Goal: Communication & Community: Answer question/provide support

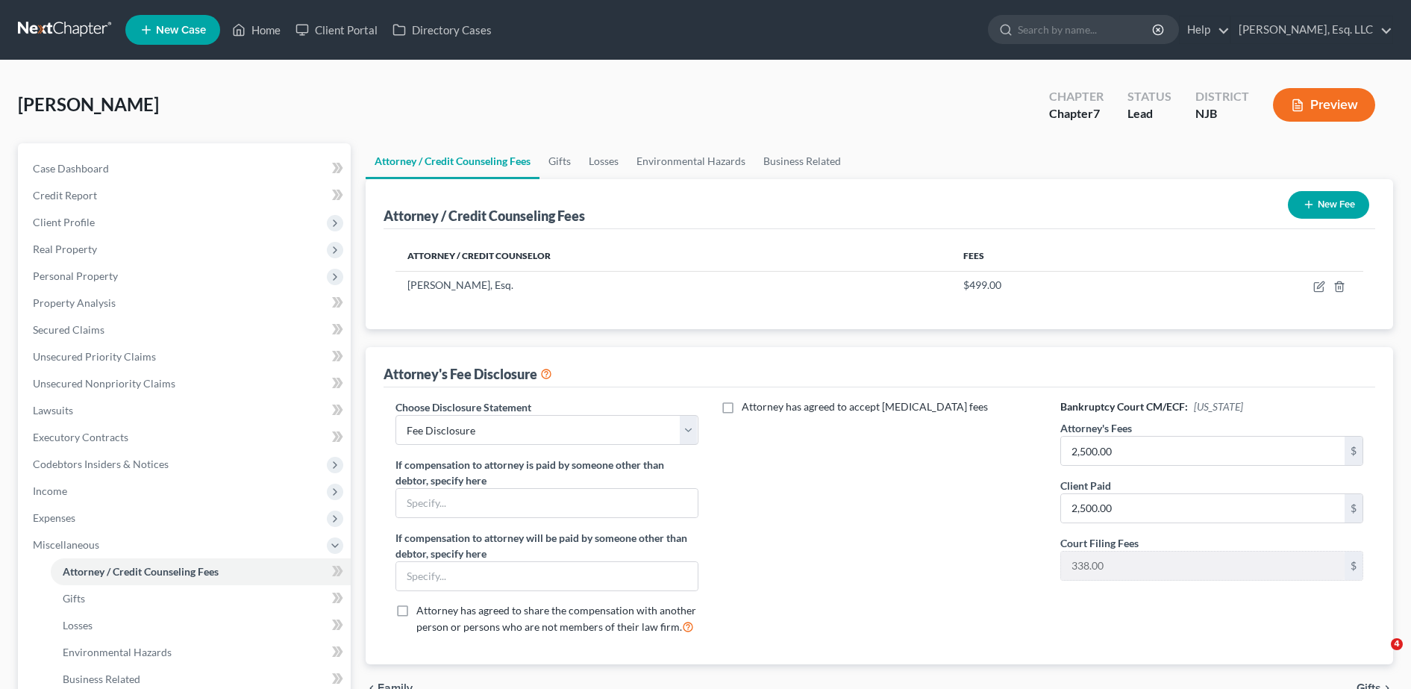
select select "0"
click at [338, 21] on link "Client Portal" at bounding box center [336, 29] width 97 height 27
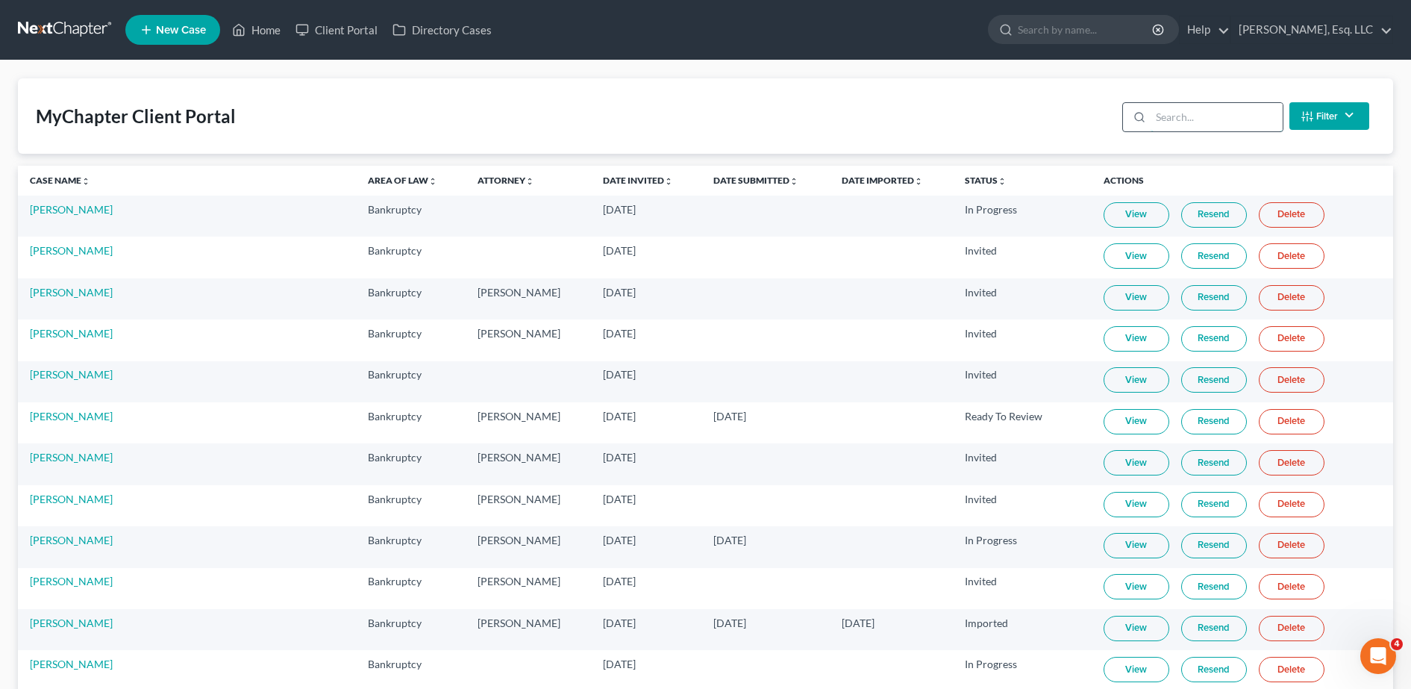
click at [1231, 116] on input "search" at bounding box center [1216, 117] width 132 height 28
click at [1221, 118] on input "TURC" at bounding box center [1216, 117] width 132 height 28
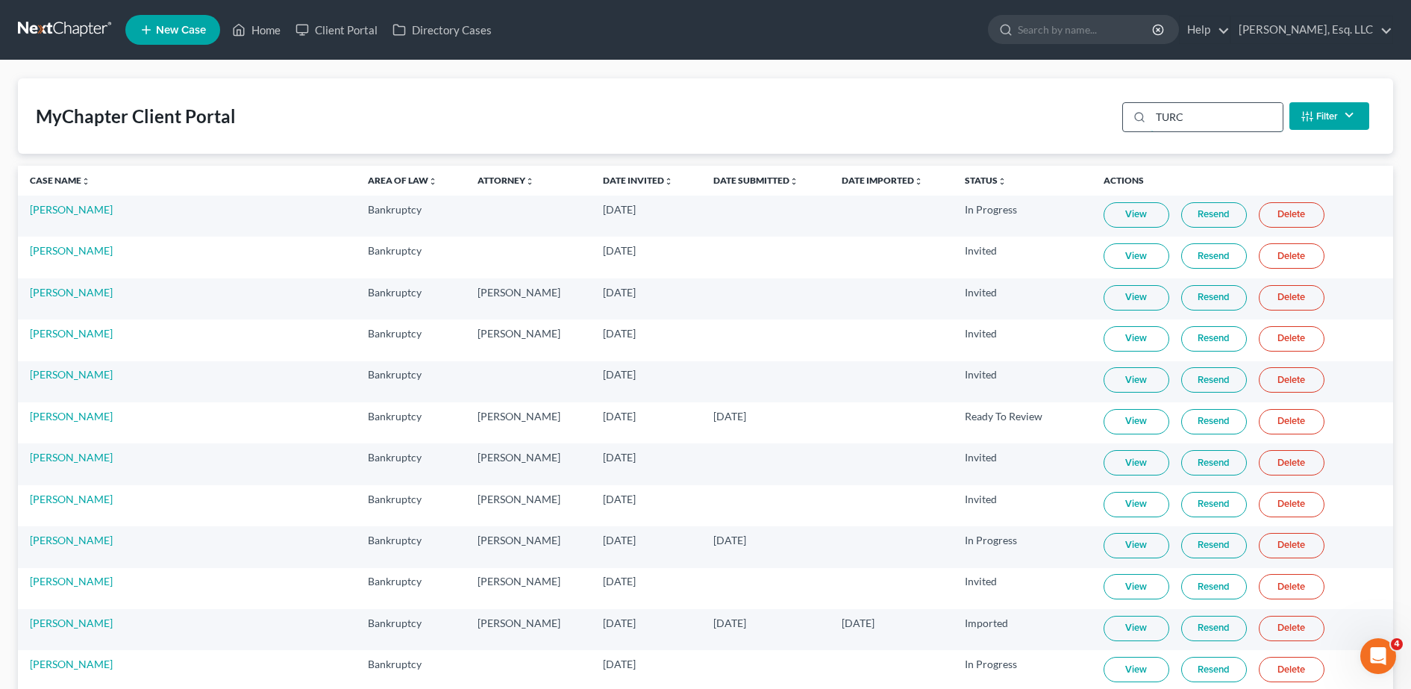
click at [1221, 118] on input "TURC" at bounding box center [1216, 117] width 132 height 28
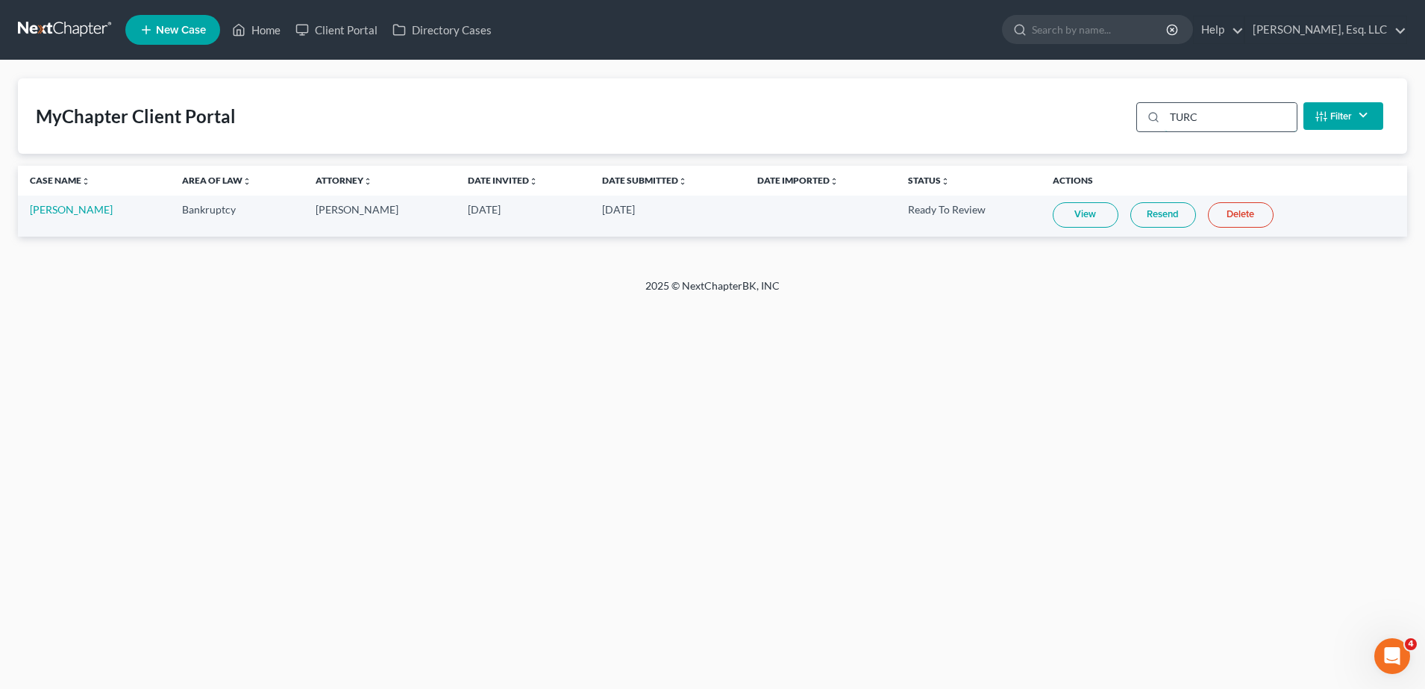
click at [1221, 118] on input "TURC" at bounding box center [1230, 117] width 132 height 28
type input "TURC"
click at [1144, 216] on link "Resend" at bounding box center [1163, 214] width 66 height 25
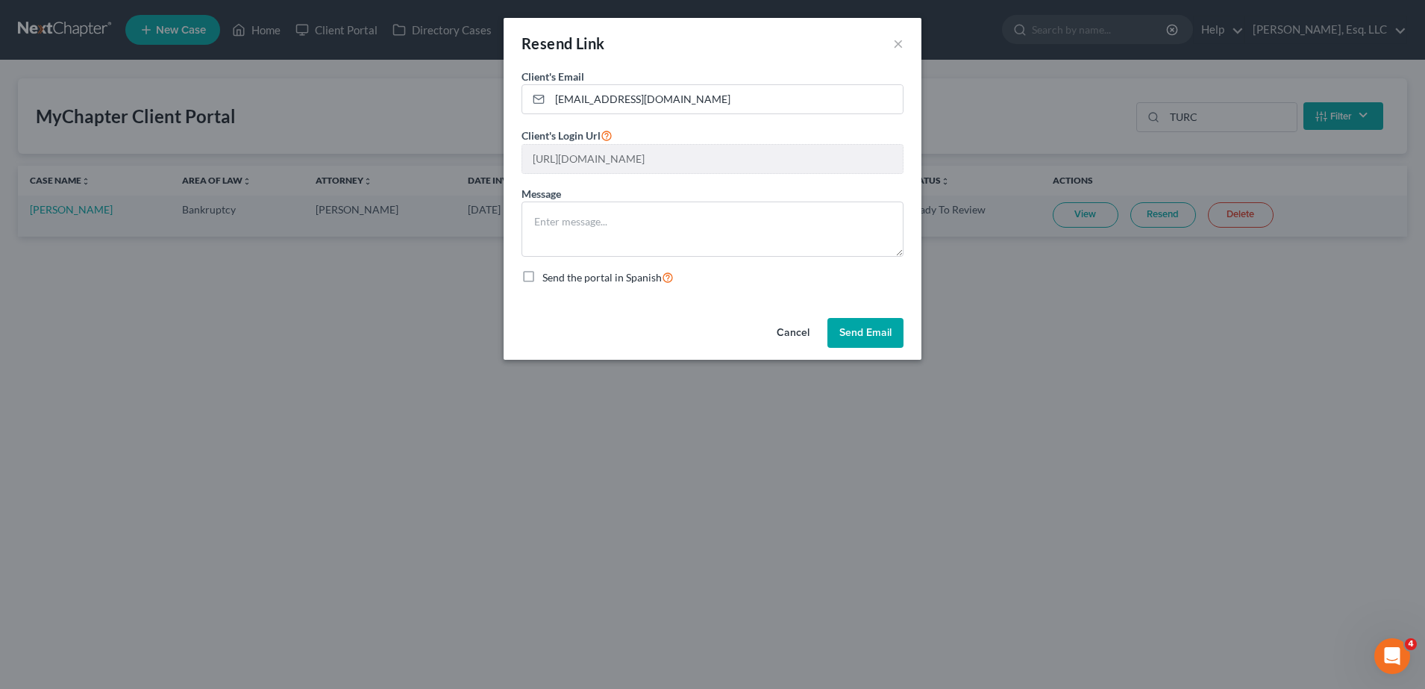
click at [884, 322] on button "Send Email" at bounding box center [865, 333] width 76 height 30
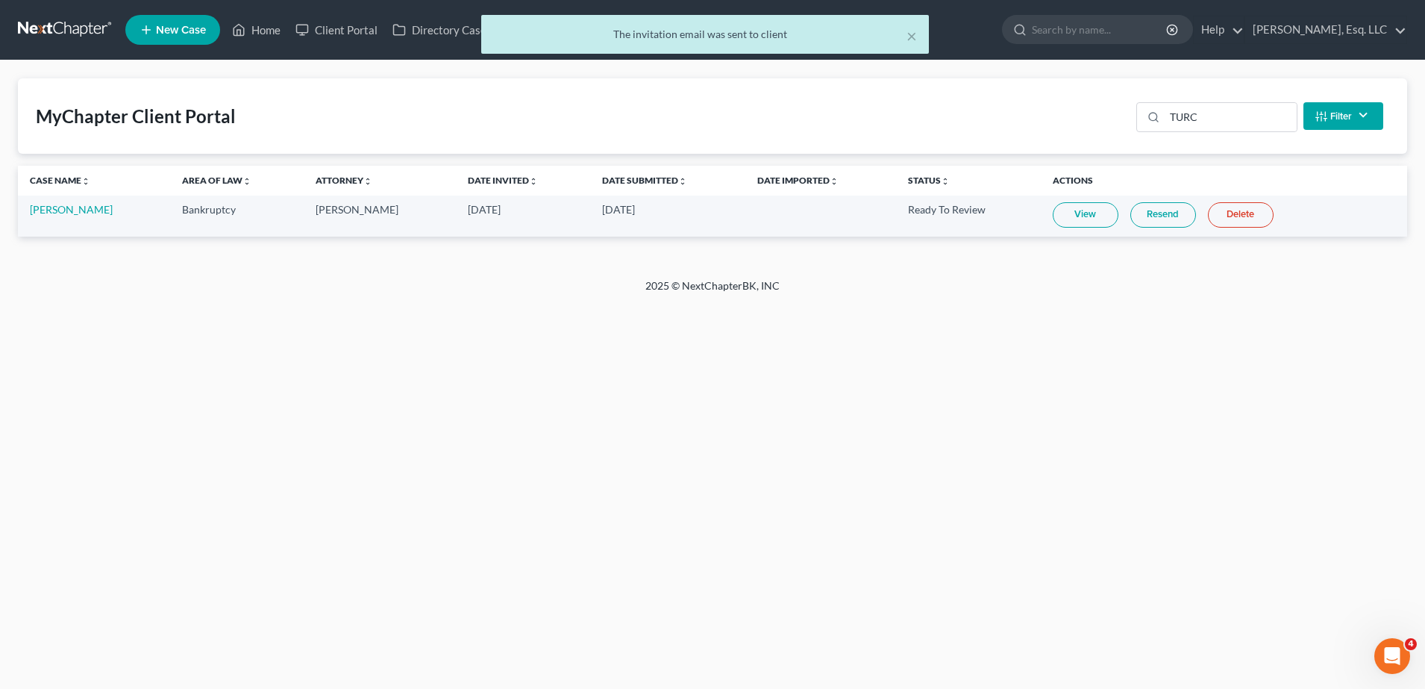
click at [1166, 209] on link "Resend" at bounding box center [1163, 214] width 66 height 25
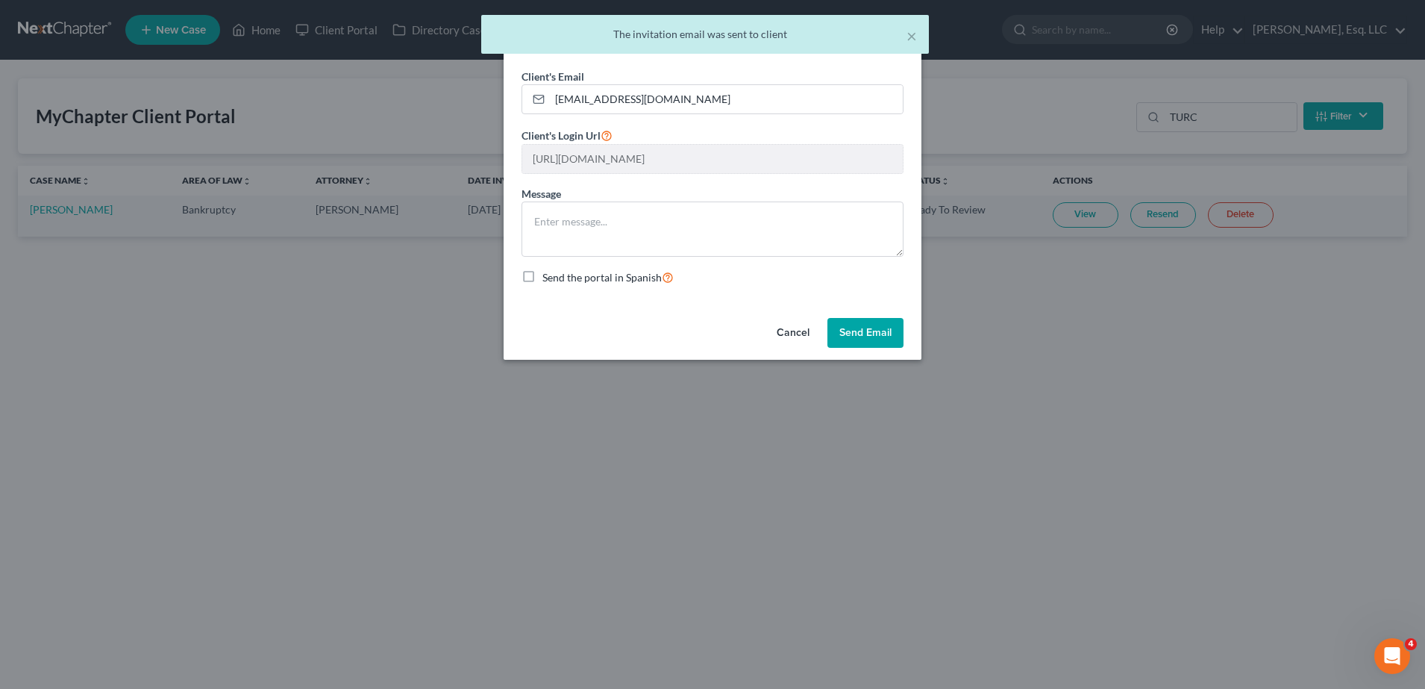
click at [867, 330] on button "Send Email" at bounding box center [865, 333] width 76 height 30
